Goal: Task Accomplishment & Management: Complete application form

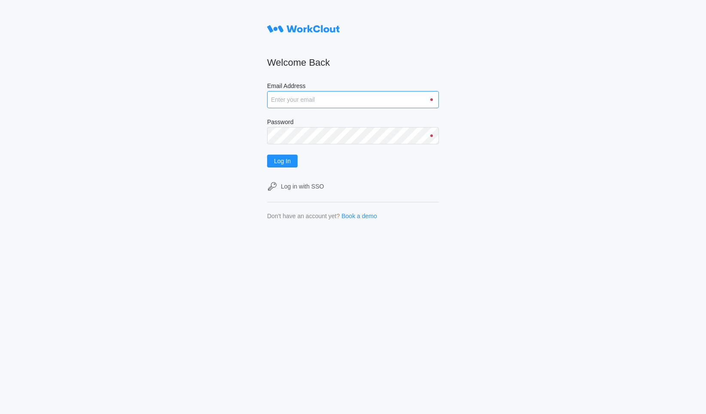
type input "[DOMAIN_NAME][EMAIL_ADDRESS][DOMAIN_NAME]"
click at [289, 158] on span "Log In" at bounding box center [282, 161] width 17 height 6
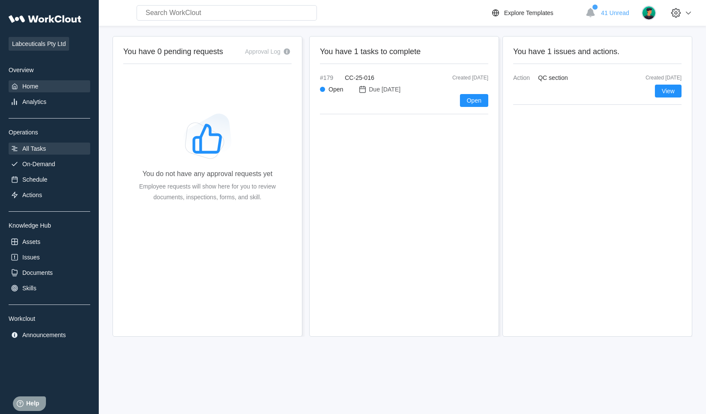
click at [35, 145] on div "All Tasks" at bounding box center [34, 148] width 24 height 7
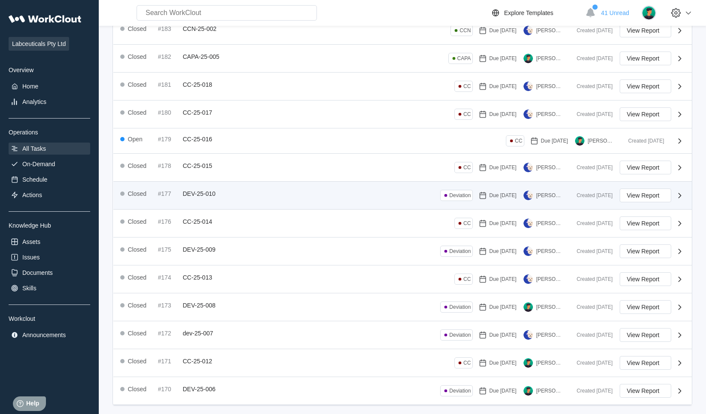
scroll to position [133, 0]
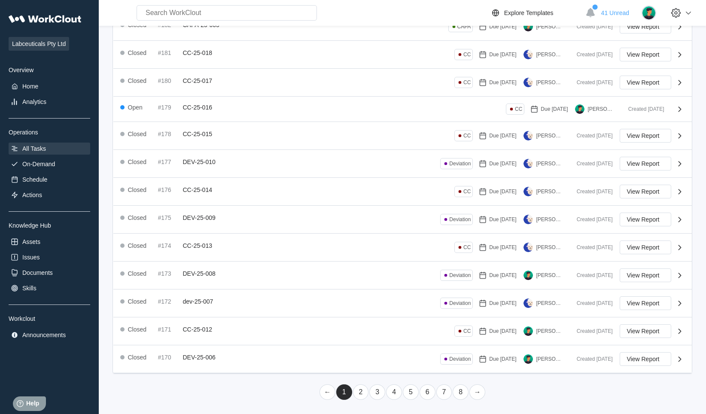
click at [363, 392] on link "2" at bounding box center [361, 391] width 16 height 15
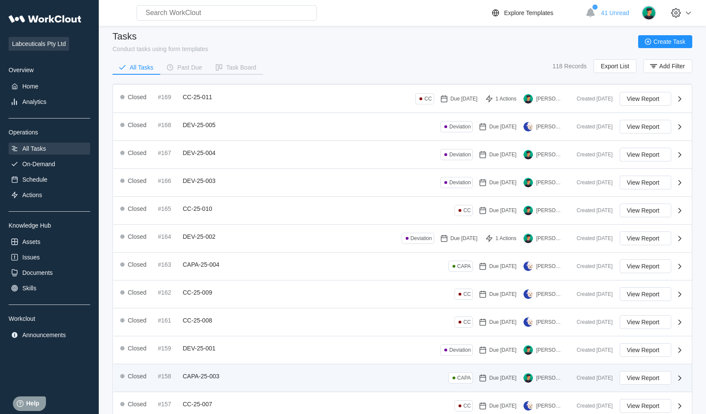
scroll to position [0, 0]
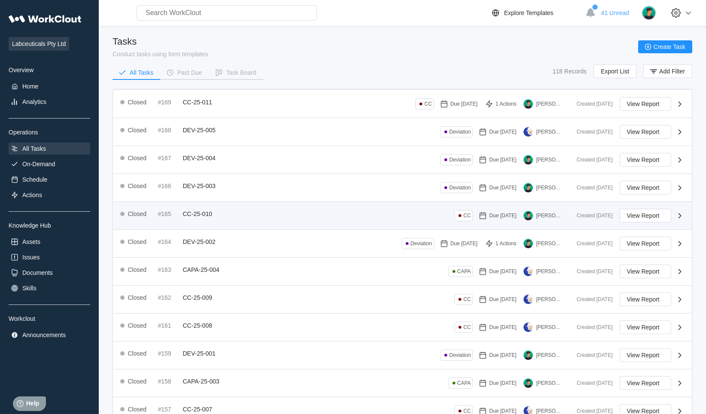
click at [215, 215] on div "#165 CC-25-010" at bounding box center [187, 213] width 58 height 7
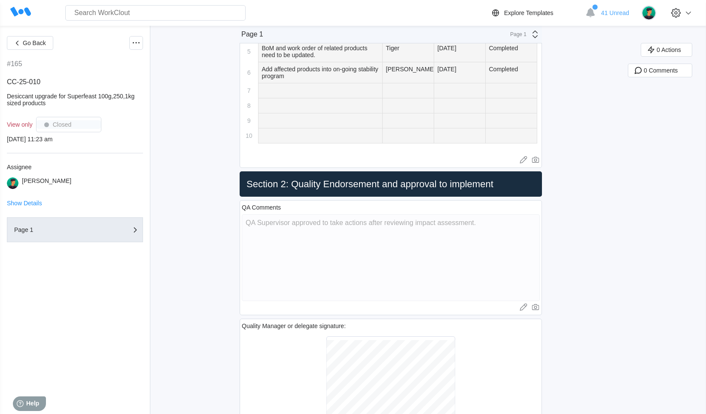
scroll to position [1931, 0]
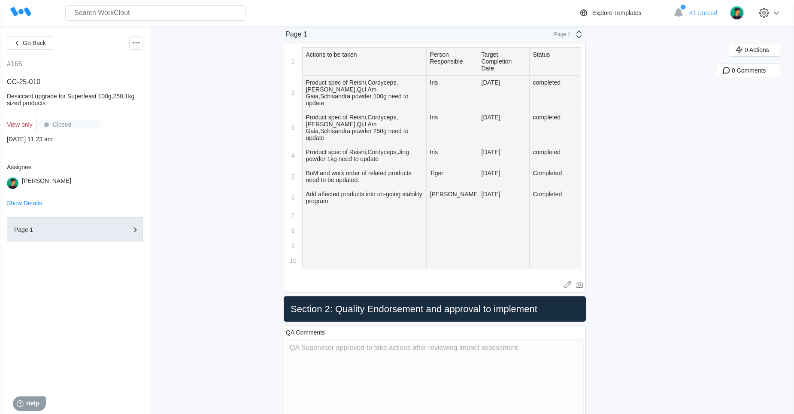
type textarea "x"
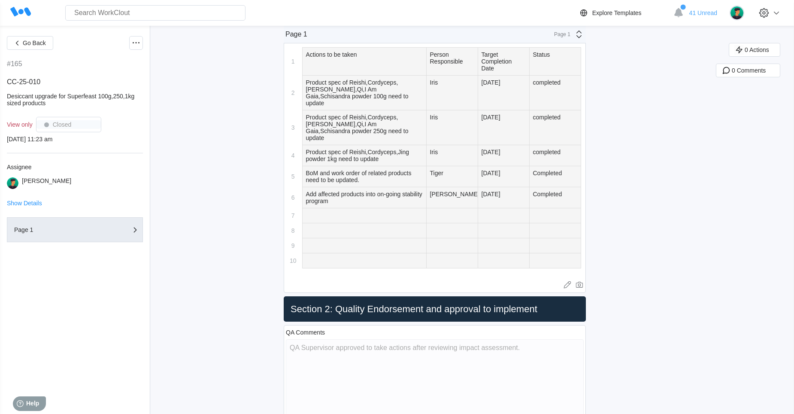
type textarea "x"
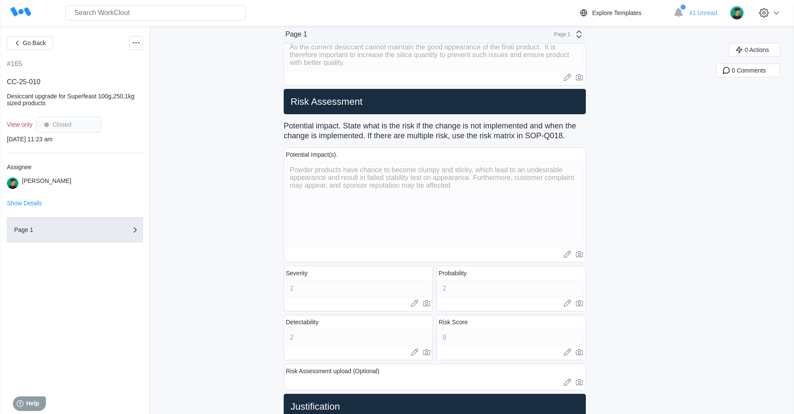
scroll to position [258, 0]
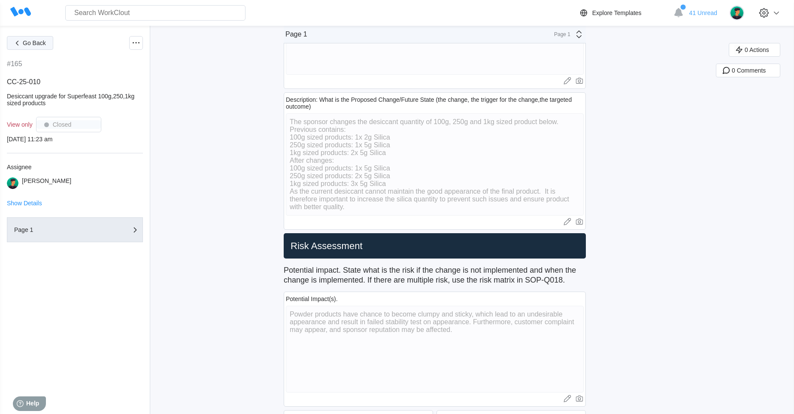
click at [30, 40] on span "Go Back" at bounding box center [34, 43] width 23 height 6
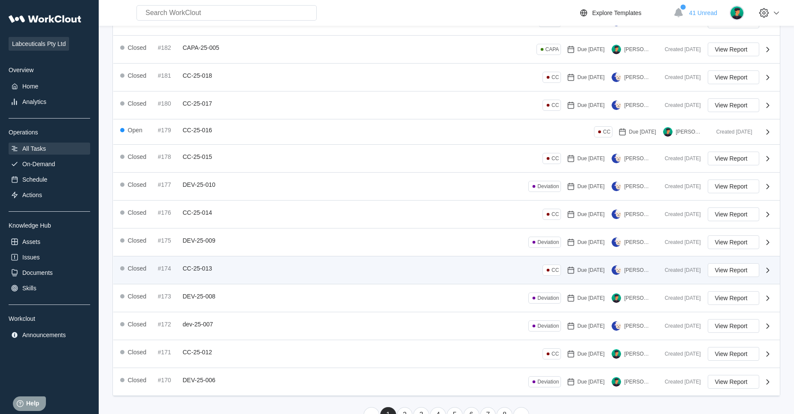
scroll to position [133, 0]
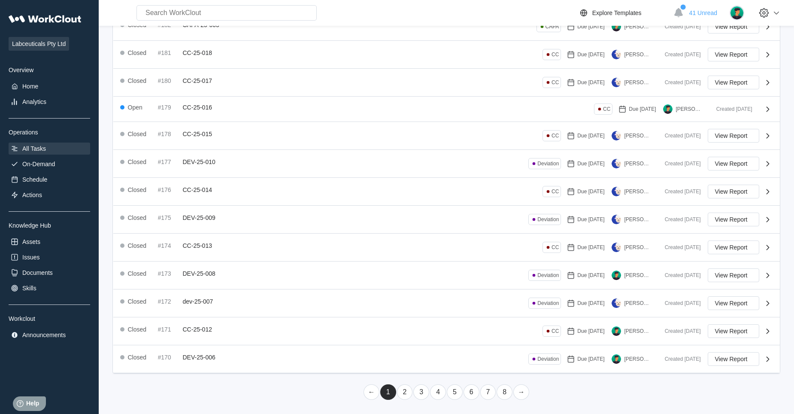
click at [409, 393] on link "2" at bounding box center [405, 391] width 16 height 15
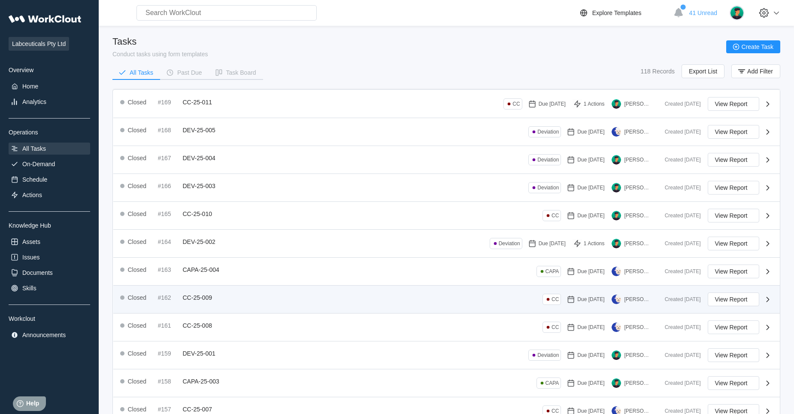
scroll to position [136, 0]
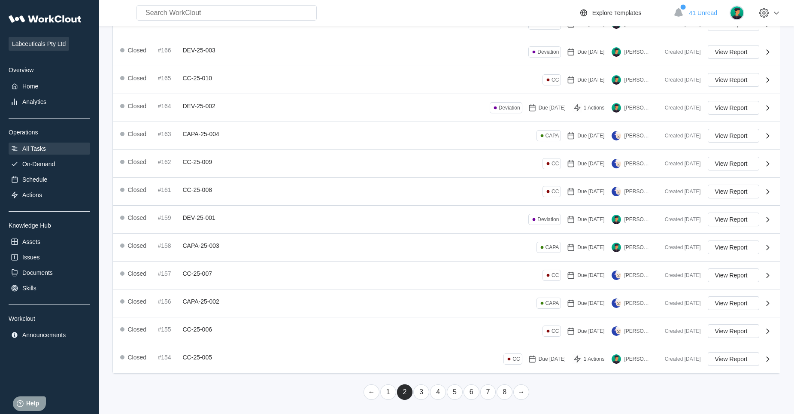
click at [420, 394] on link "3" at bounding box center [421, 391] width 16 height 15
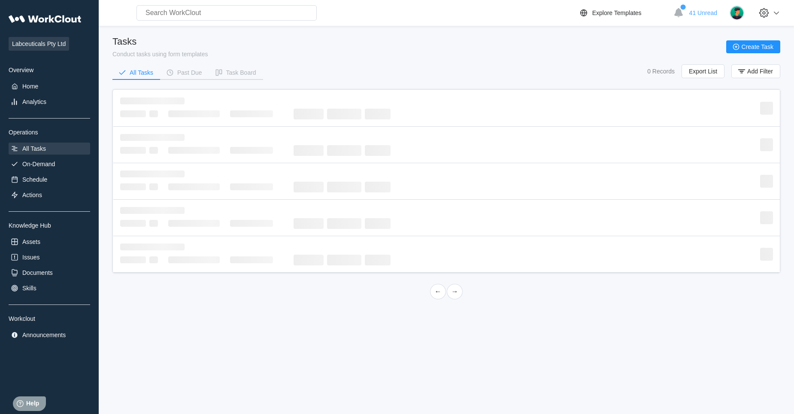
scroll to position [0, 0]
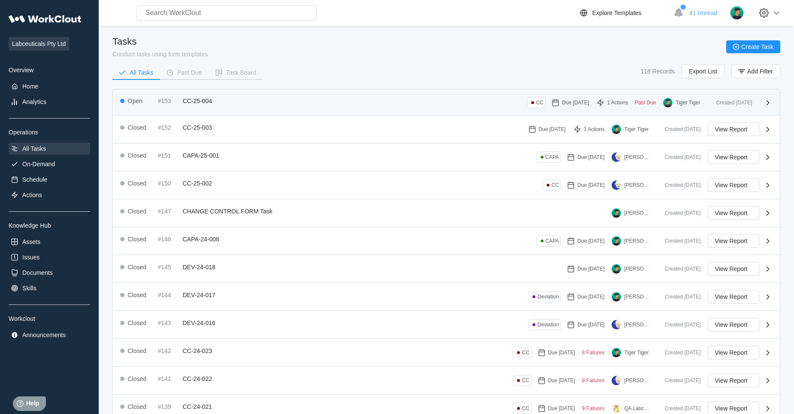
click at [235, 103] on div "Open #153 CC-25-004 CC Due [DATE] 1 Actions Past Due Tiger Tiger" at bounding box center [414, 102] width 589 height 11
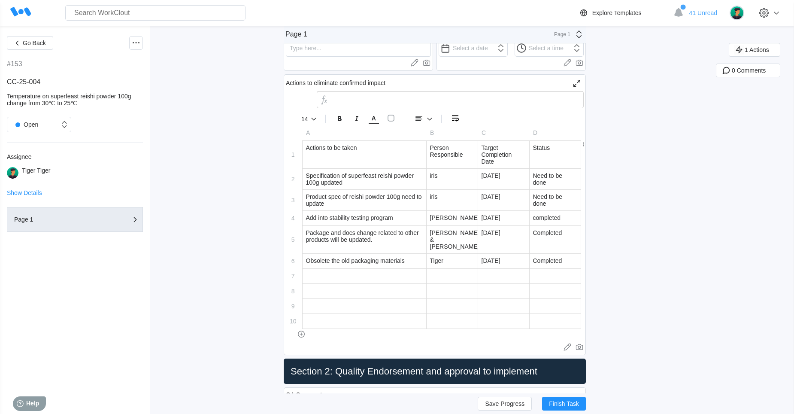
scroll to position [1803, 0]
